Goal: Check status: Check status

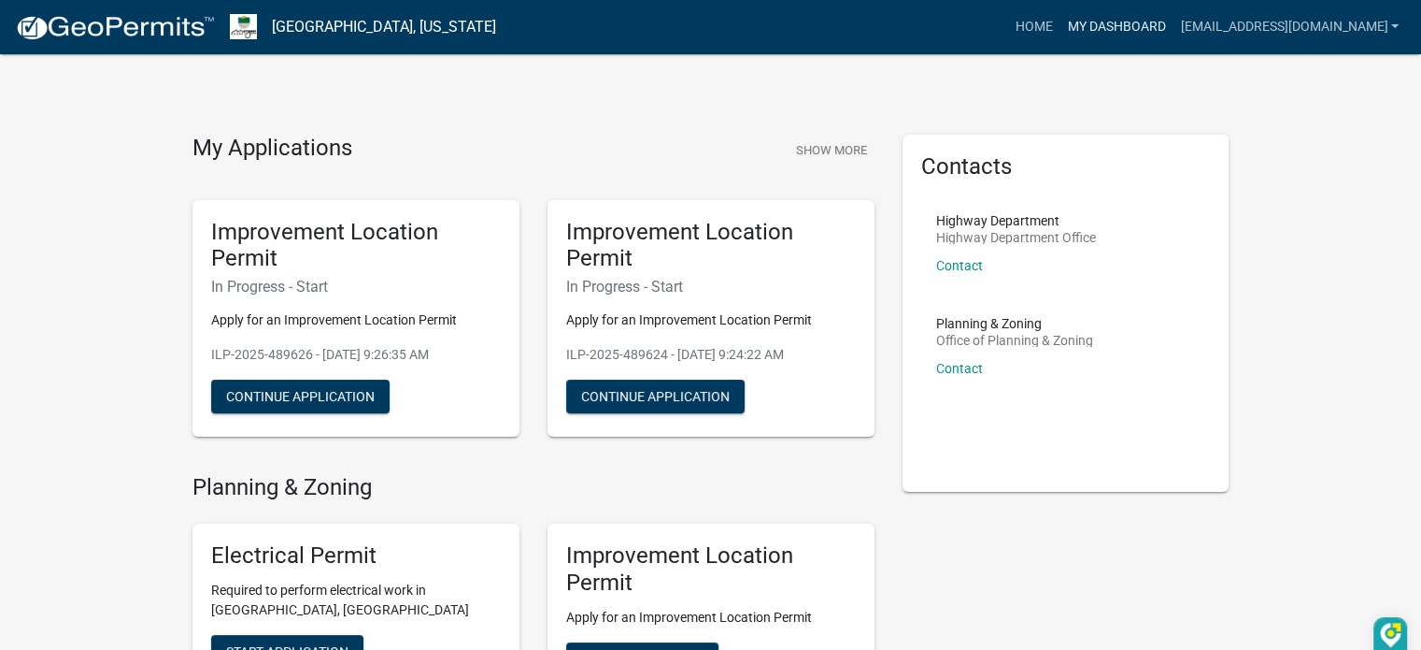
click at [1090, 31] on link "My Dashboard" at bounding box center [1116, 27] width 113 height 36
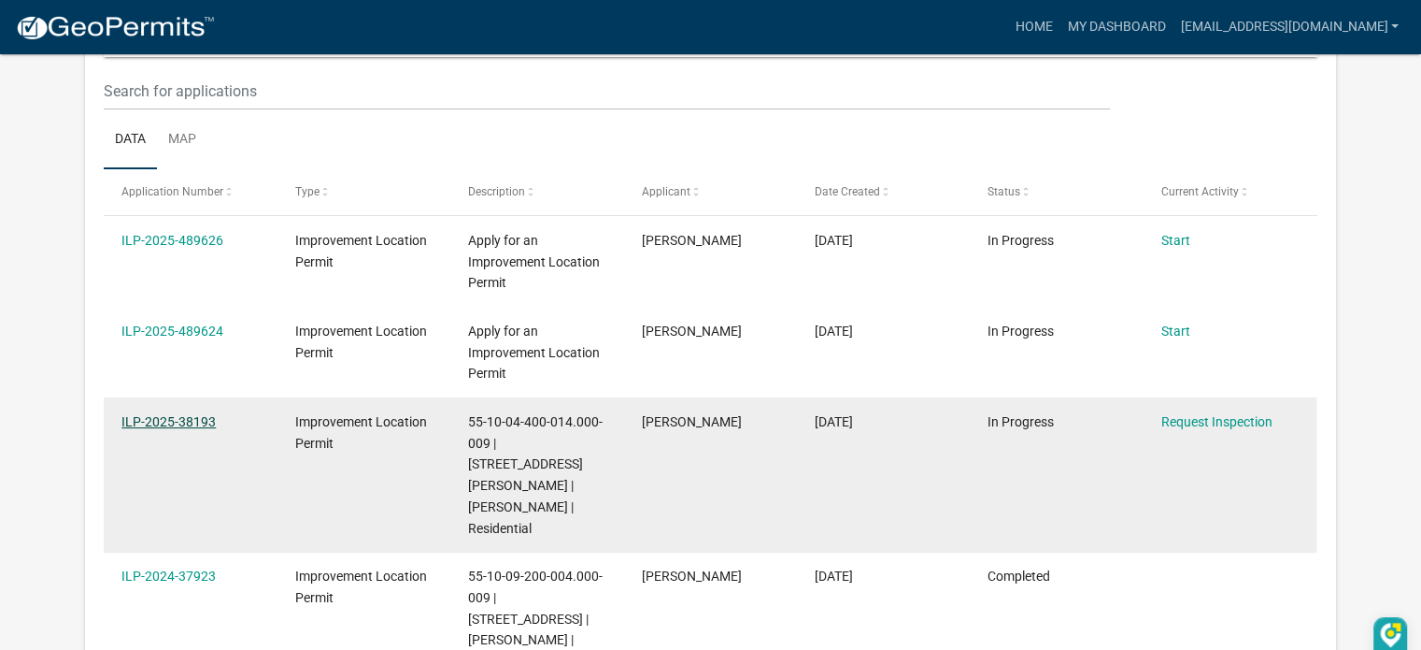
scroll to position [280, 0]
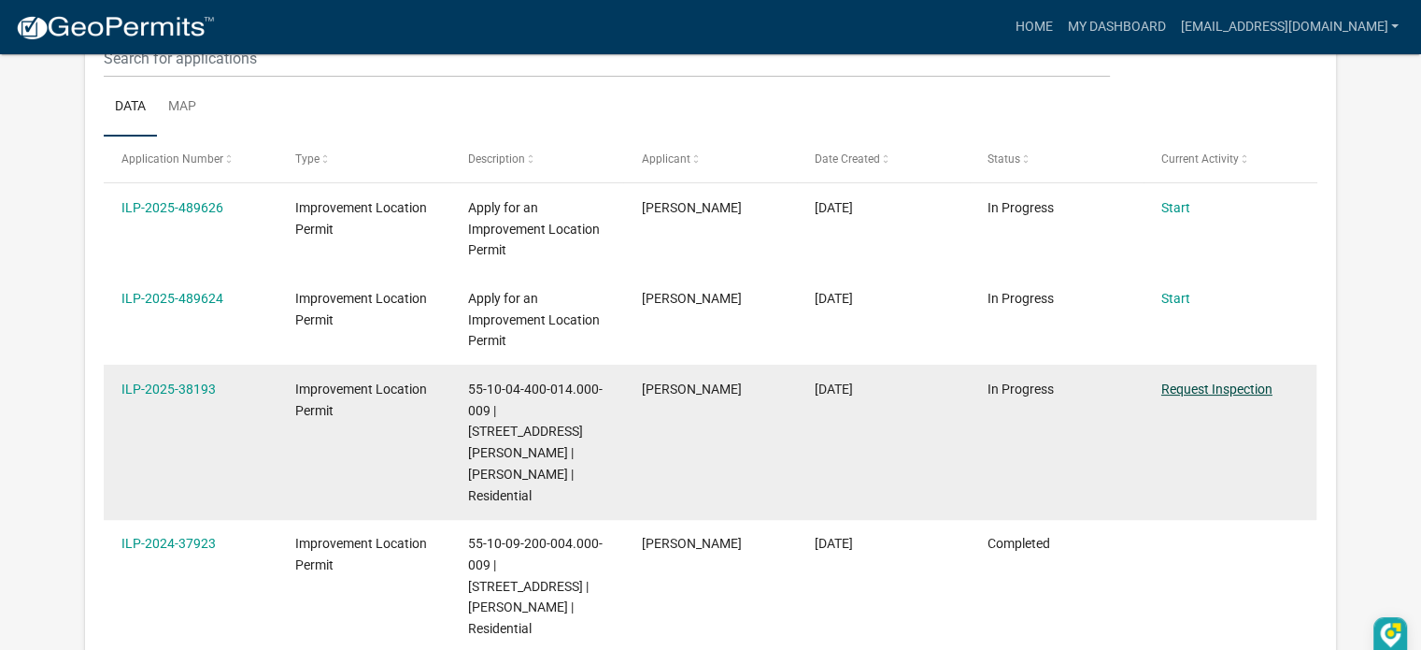
click at [1204, 389] on link "Request Inspection" at bounding box center [1217, 388] width 111 height 15
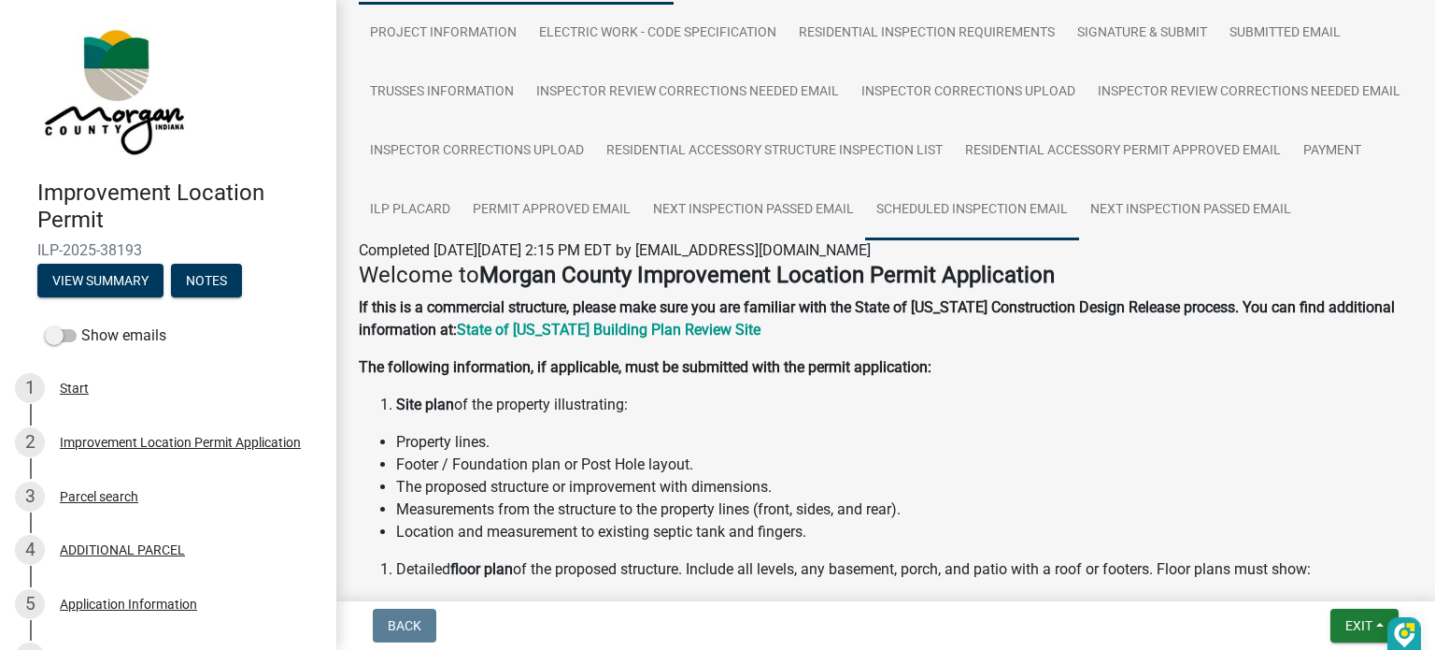
scroll to position [280, 0]
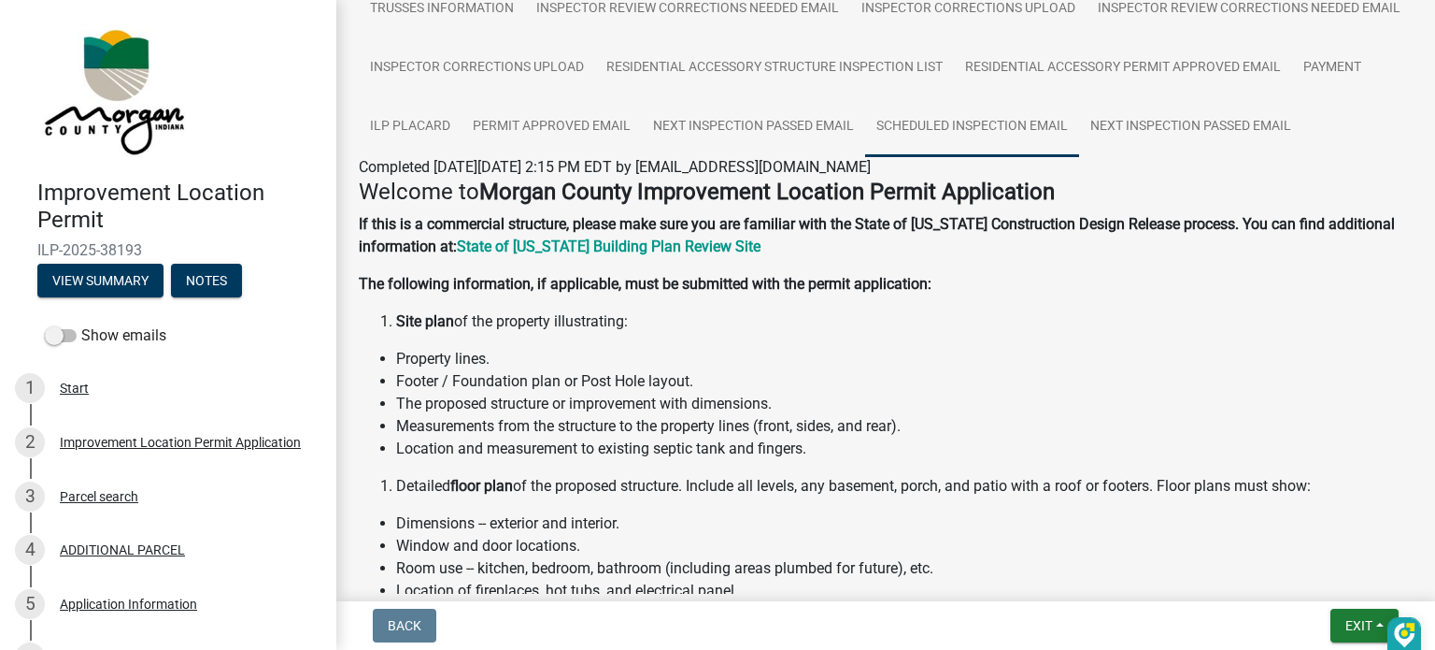
click at [865, 157] on link "Scheduled Inspection Email" at bounding box center [972, 127] width 214 height 60
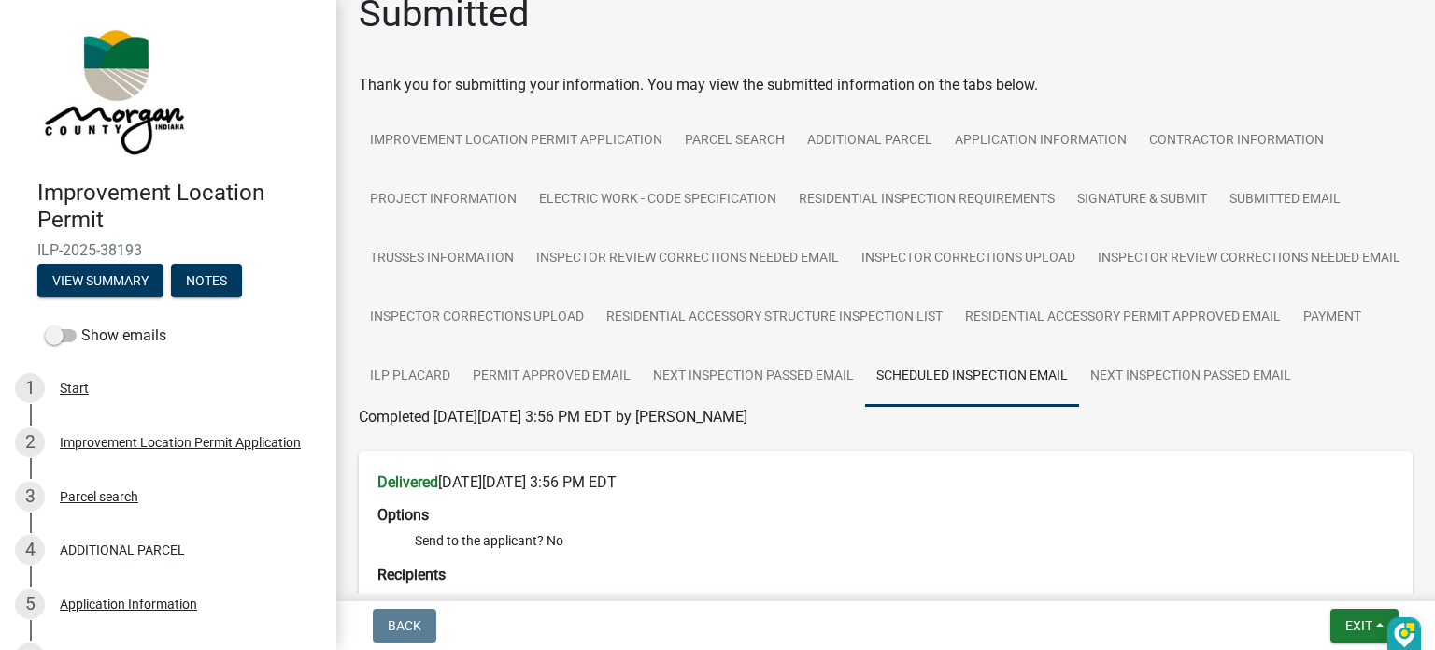
scroll to position [26, 0]
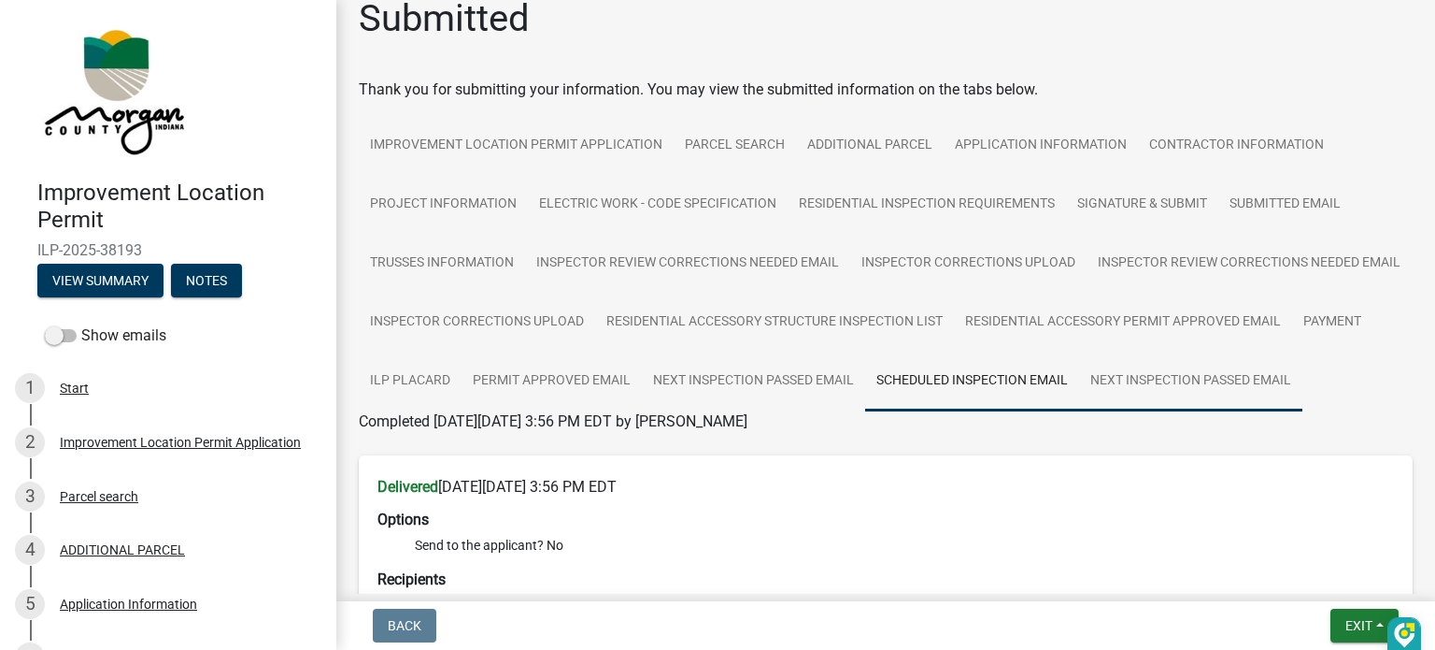
click at [1079, 411] on link "Next Inspection Passed Email" at bounding box center [1190, 381] width 223 height 60
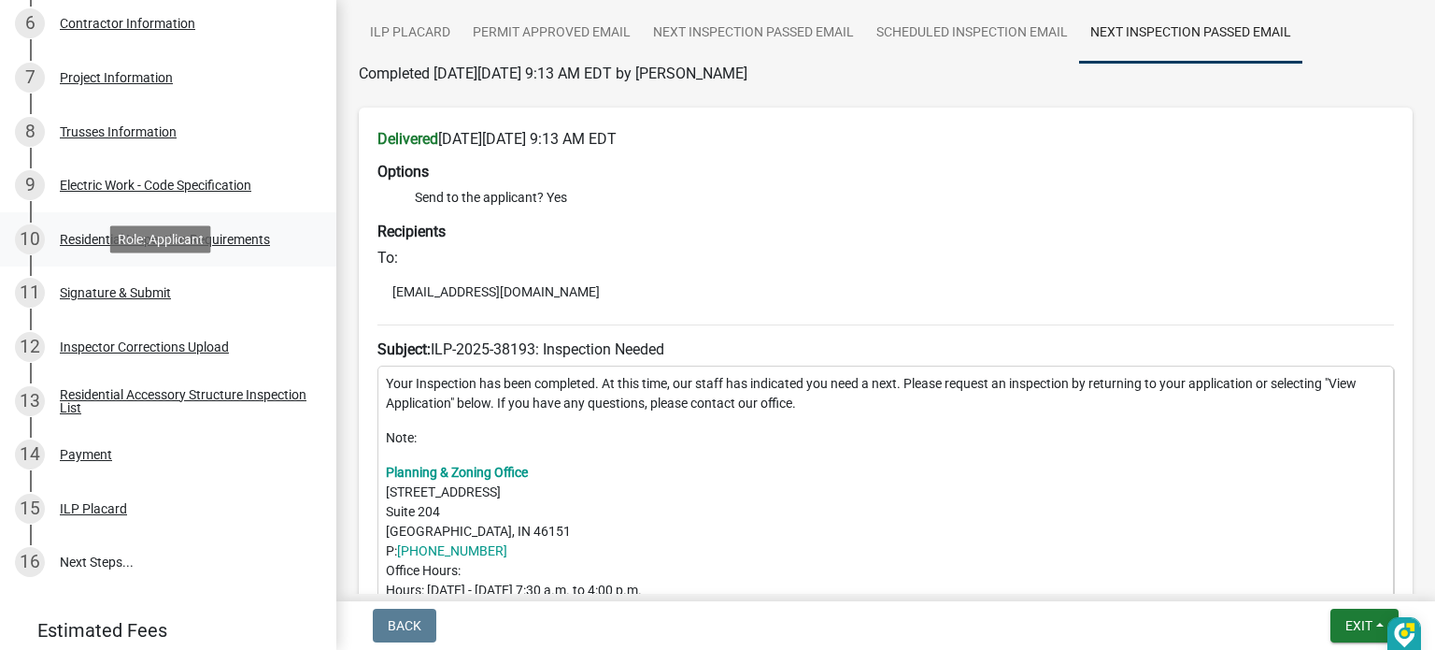
scroll to position [747, 0]
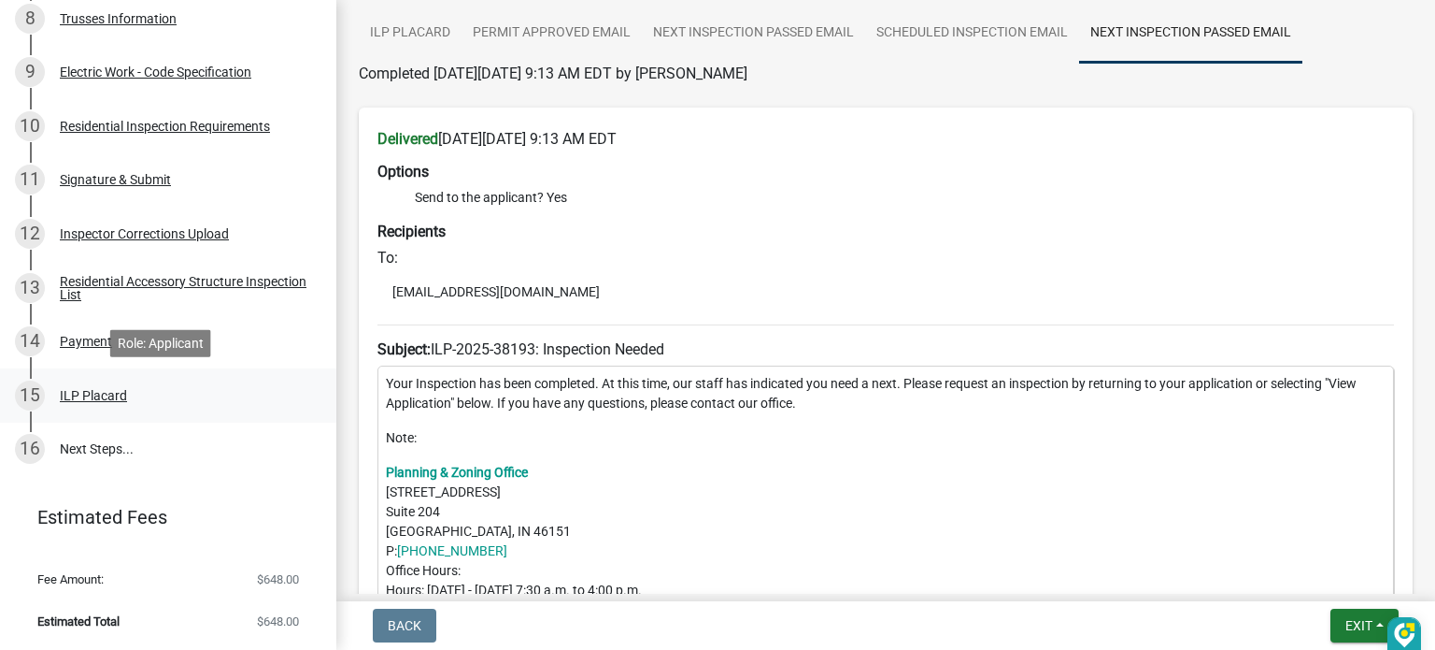
click at [98, 396] on div "ILP Placard" at bounding box center [93, 395] width 67 height 13
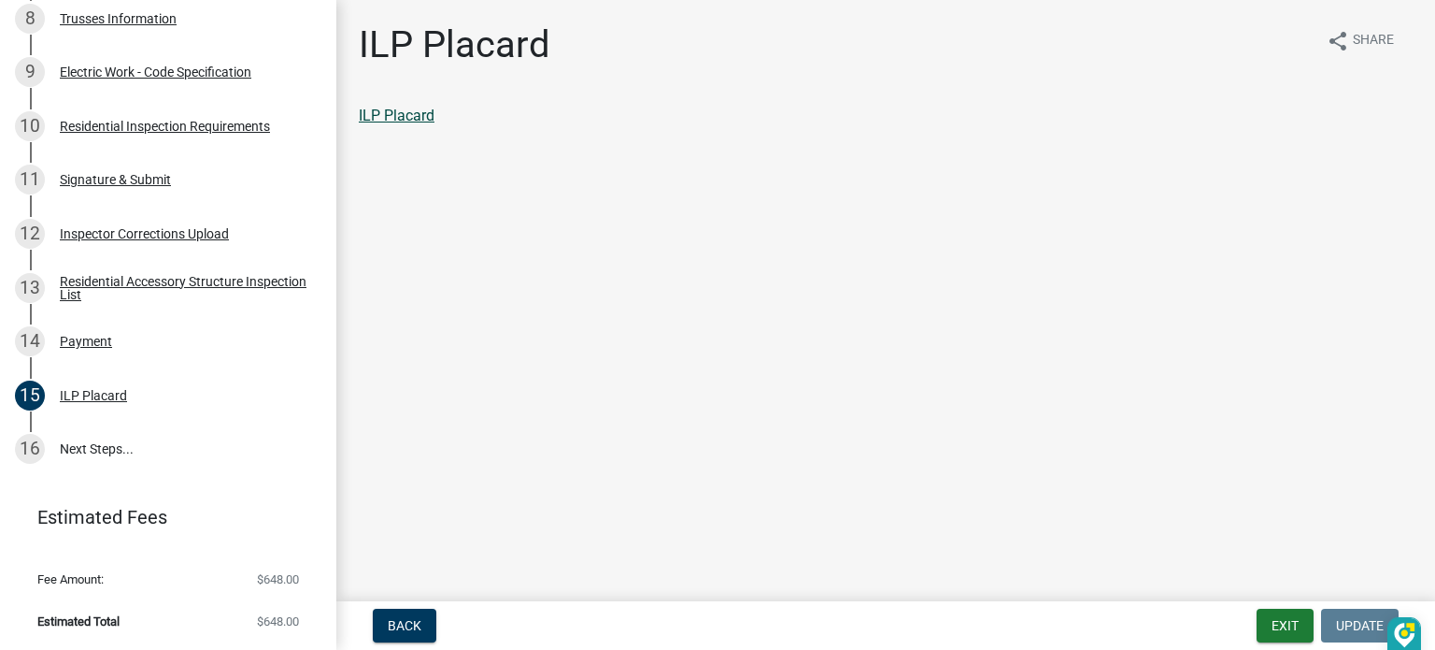
click at [413, 121] on link "ILP Placard" at bounding box center [397, 116] width 76 height 18
